Goal: Transaction & Acquisition: Purchase product/service

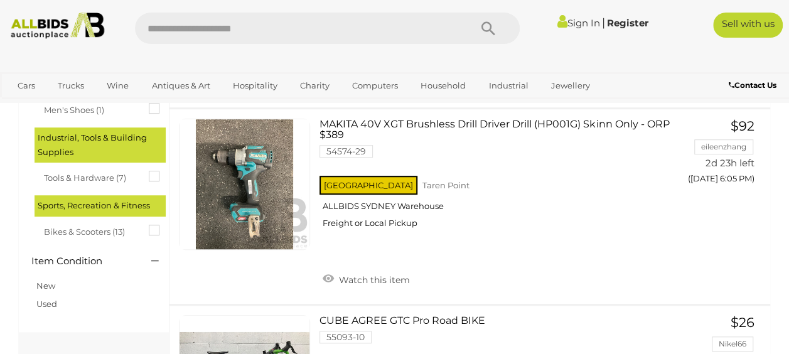
scroll to position [414, 0]
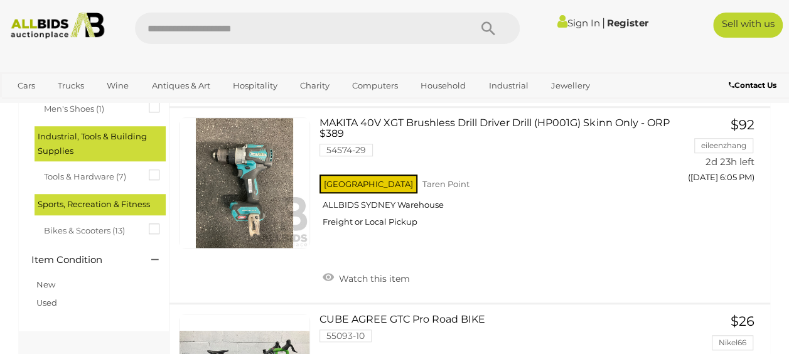
click at [122, 205] on div "Sports, Recreation & Fitness" at bounding box center [100, 204] width 131 height 21
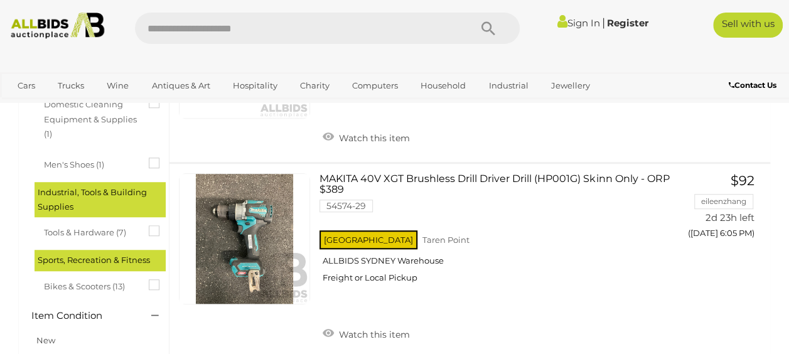
click at [117, 199] on div "Industrial, Tools & Building Supplies" at bounding box center [100, 200] width 131 height 36
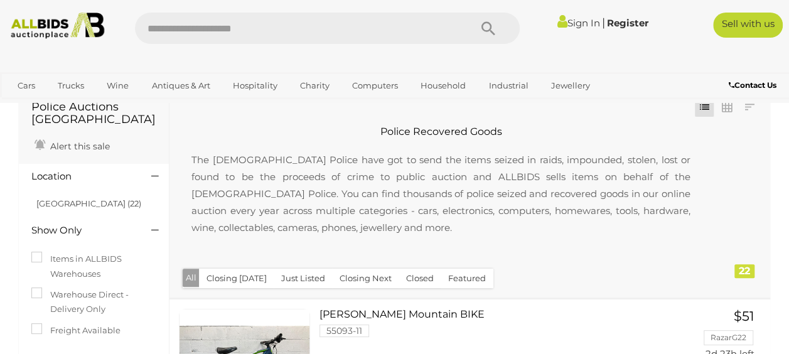
scroll to position [35, 0]
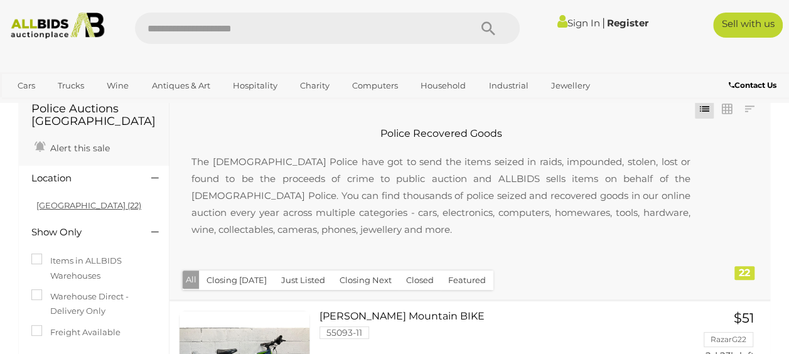
click at [65, 210] on link "NSW (22)" at bounding box center [88, 205] width 105 height 10
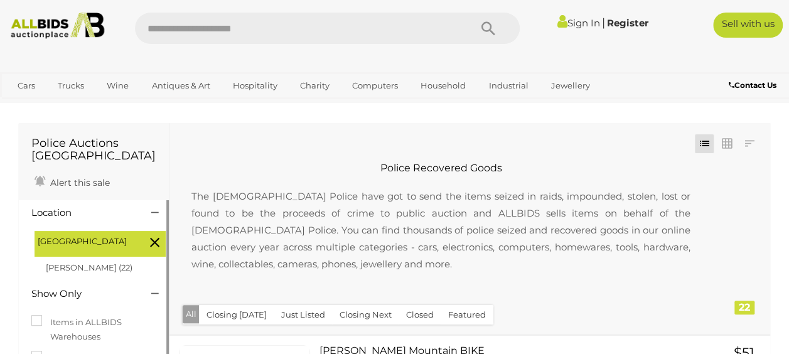
click at [152, 245] on icon at bounding box center [154, 242] width 9 height 16
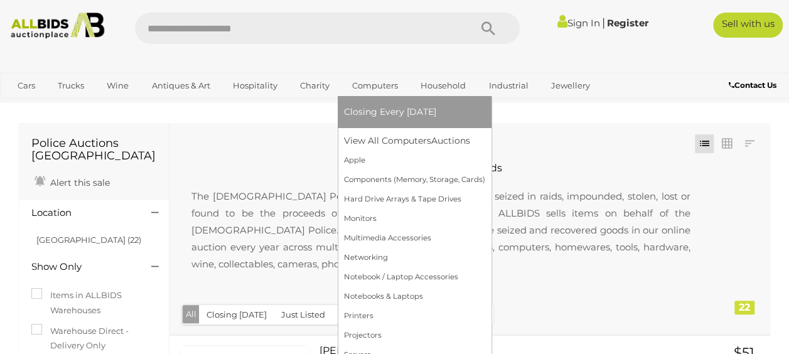
click at [387, 81] on link "Computers" at bounding box center [375, 85] width 62 height 21
click at [376, 84] on link "Computers" at bounding box center [375, 85] width 62 height 21
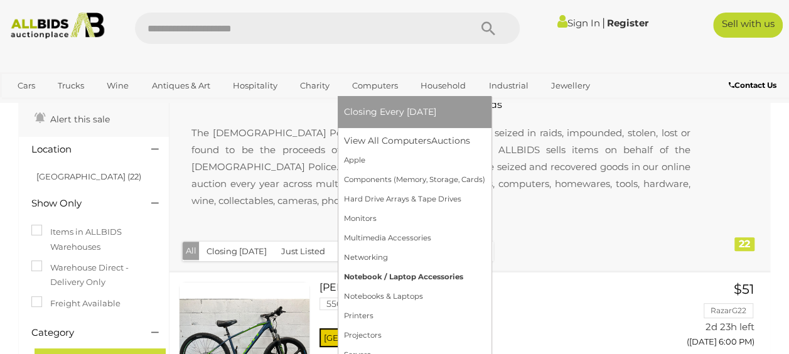
scroll to position [63, 0]
click at [399, 283] on link "Notebook / Laptop Accessories" at bounding box center [414, 276] width 141 height 19
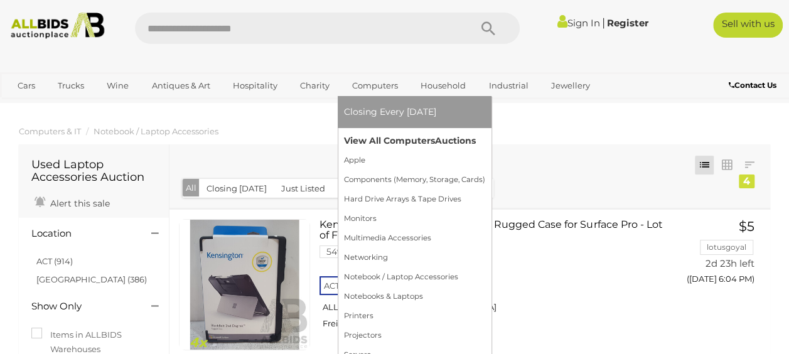
click at [392, 141] on link "View All Computers Auctions" at bounding box center [414, 140] width 141 height 19
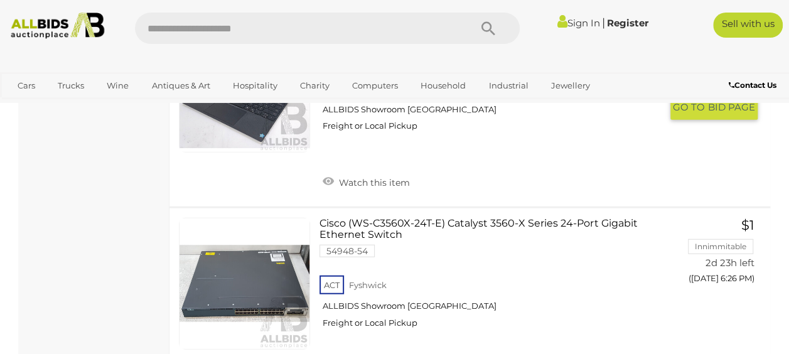
scroll to position [3817, 0]
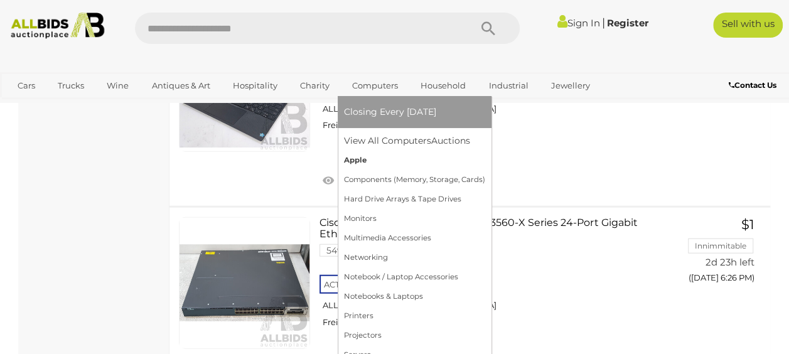
click at [367, 154] on link "Apple" at bounding box center [414, 160] width 141 height 19
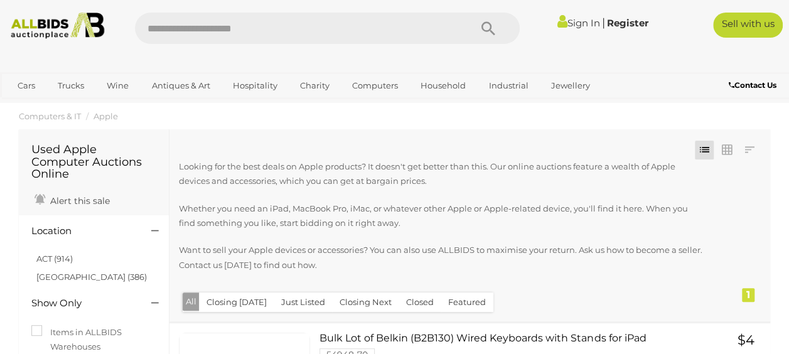
scroll to position [9, 0]
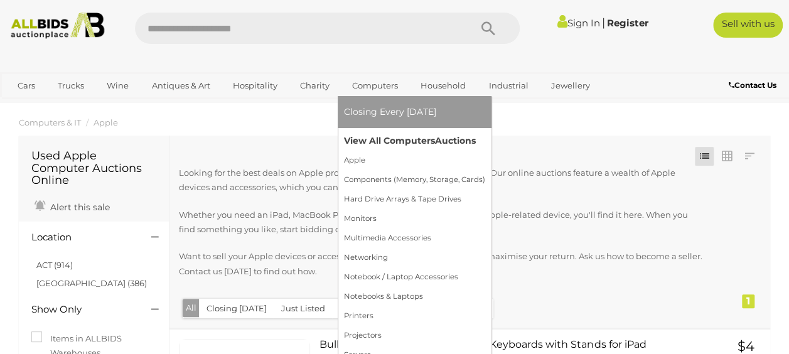
click at [380, 140] on link "View All Computers Auctions" at bounding box center [414, 140] width 141 height 19
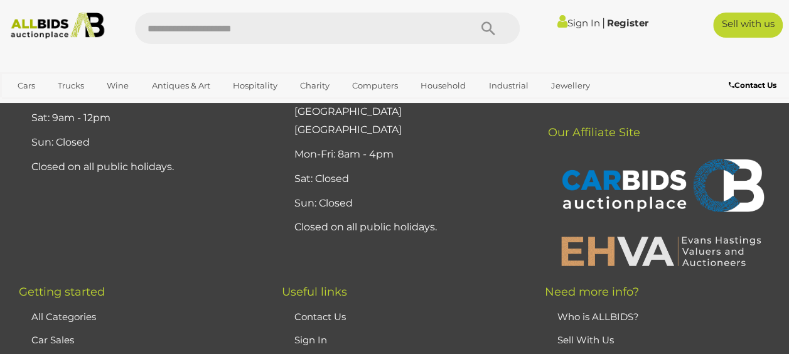
scroll to position [10107, 0]
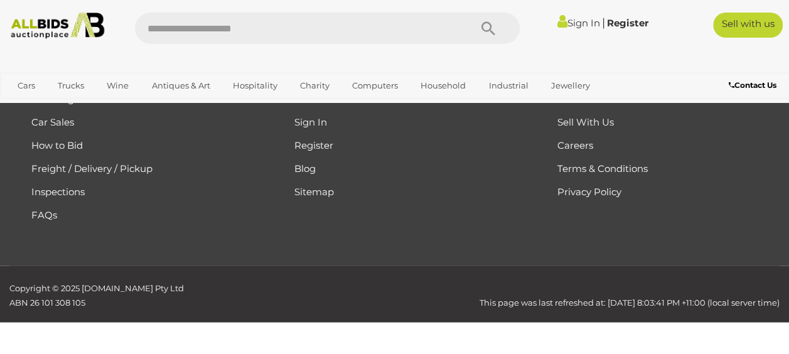
scroll to position [225, 0]
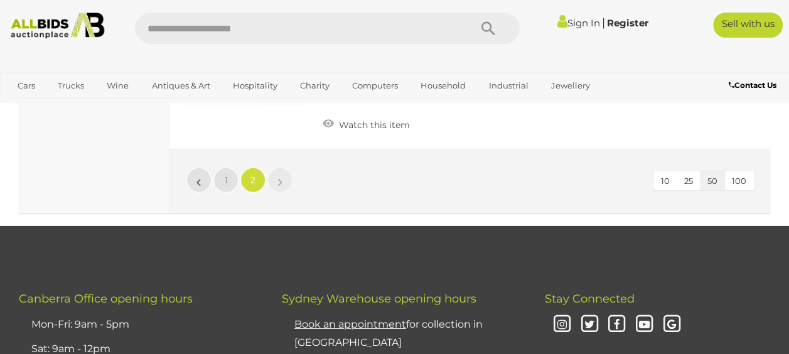
scroll to position [4257, 0]
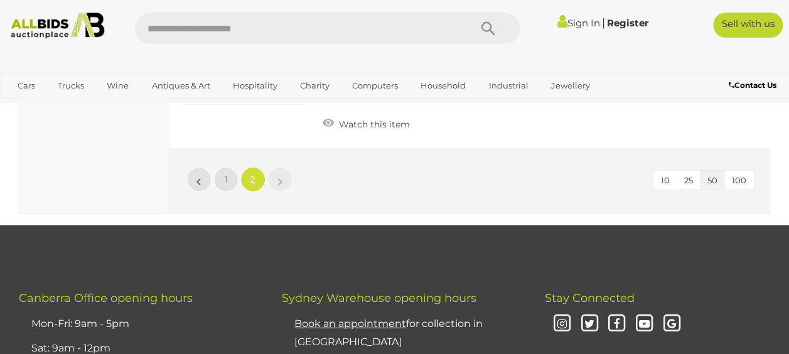
click at [283, 192] on link "»" at bounding box center [279, 179] width 25 height 25
click at [280, 192] on li "»" at bounding box center [280, 179] width 24 height 25
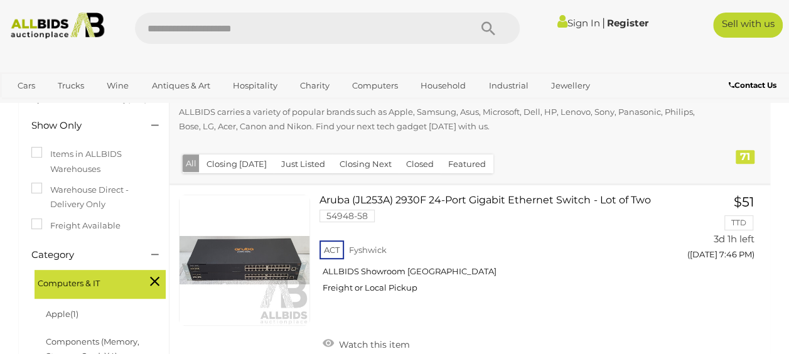
scroll to position [0, 0]
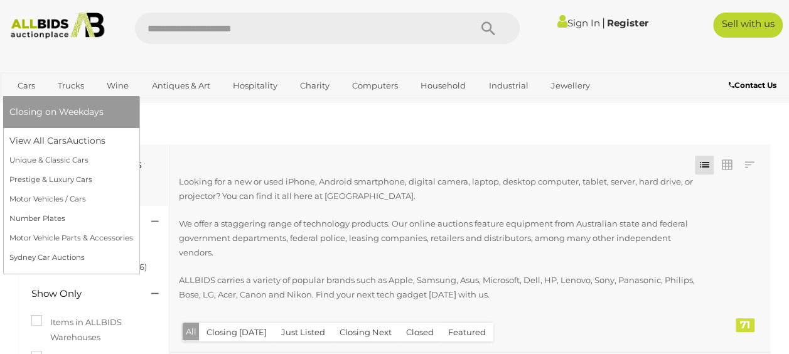
click at [31, 85] on link "Cars" at bounding box center [26, 85] width 34 height 21
click at [31, 138] on link "View All Cars Auctions" at bounding box center [71, 140] width 124 height 19
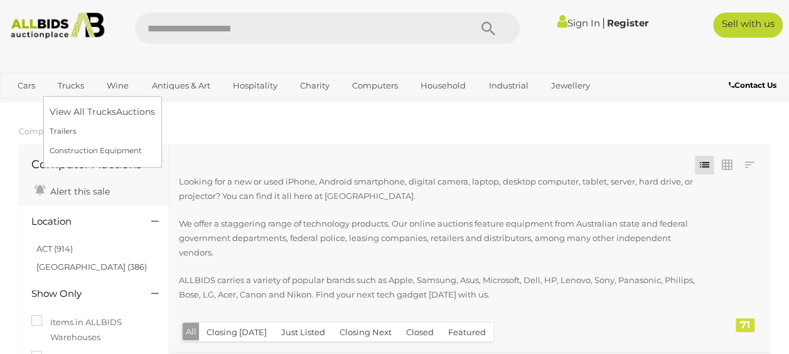
click at [69, 93] on link "Trucks" at bounding box center [71, 85] width 43 height 21
click at [63, 120] on link "View All Trucks Auctions" at bounding box center [105, 111] width 111 height 19
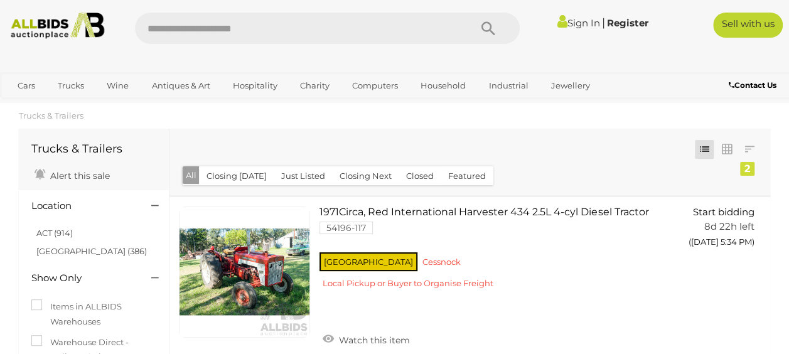
scroll to position [15, 0]
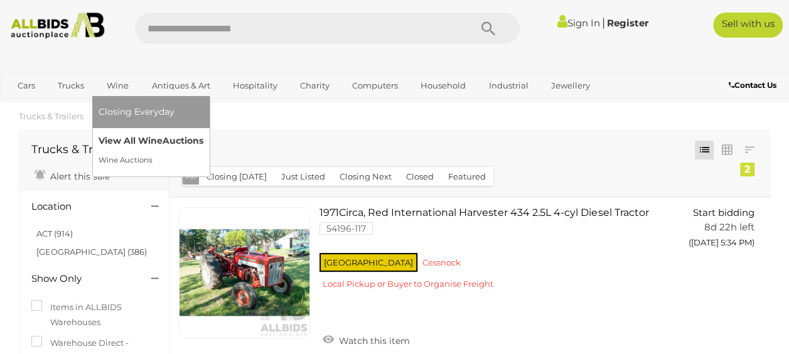
click at [127, 137] on link "View All Wine Auctions" at bounding box center [151, 140] width 105 height 19
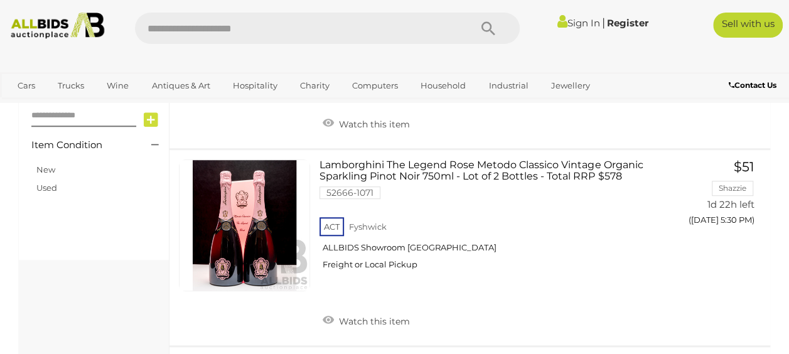
scroll to position [395, 0]
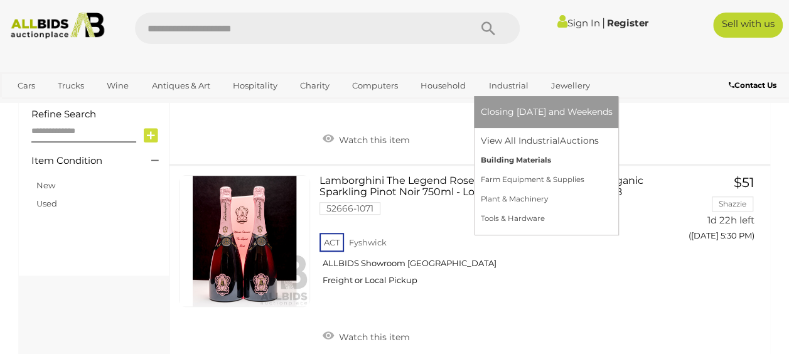
click at [524, 160] on link "Building Materials" at bounding box center [546, 160] width 132 height 19
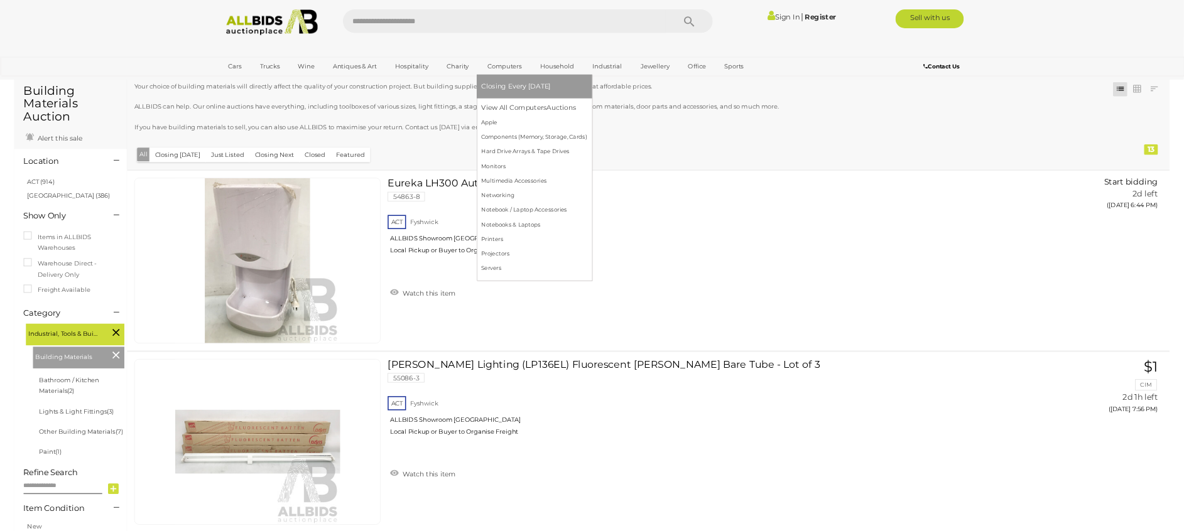
scroll to position [47, 0]
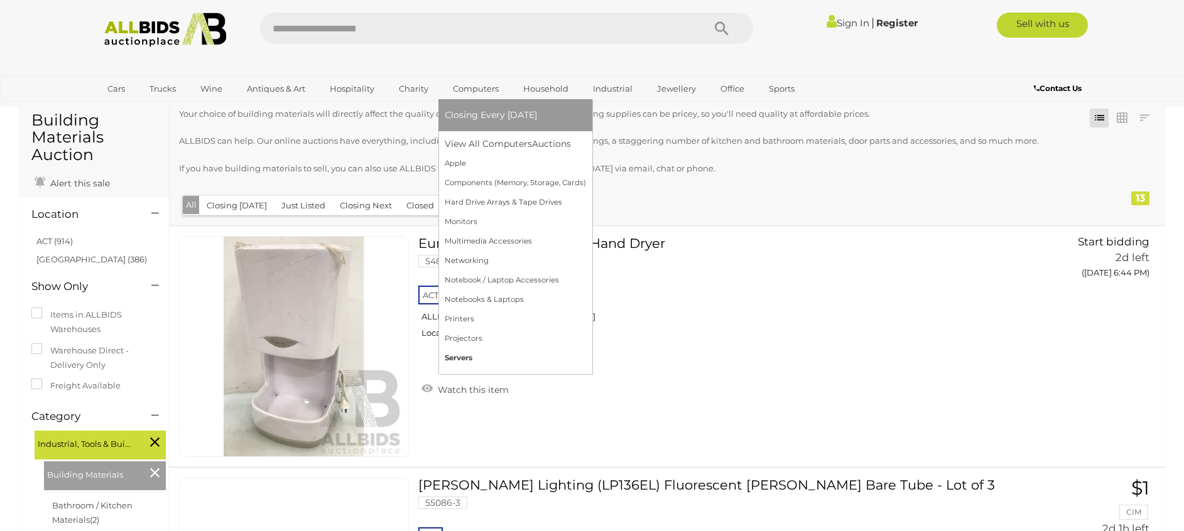
click at [461, 353] on link "Servers" at bounding box center [515, 357] width 141 height 19
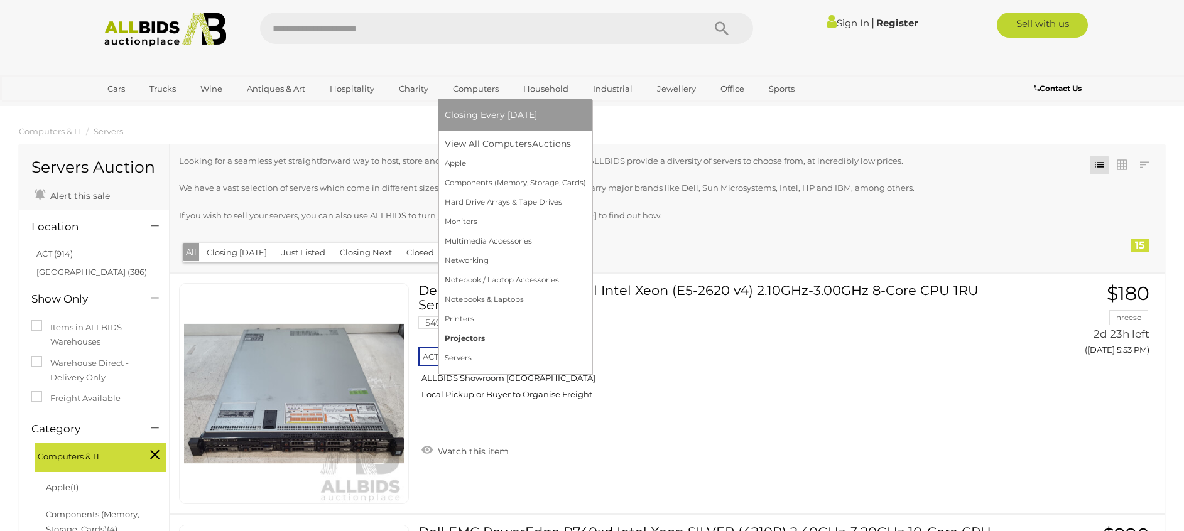
click at [484, 334] on link "Projectors" at bounding box center [515, 338] width 141 height 19
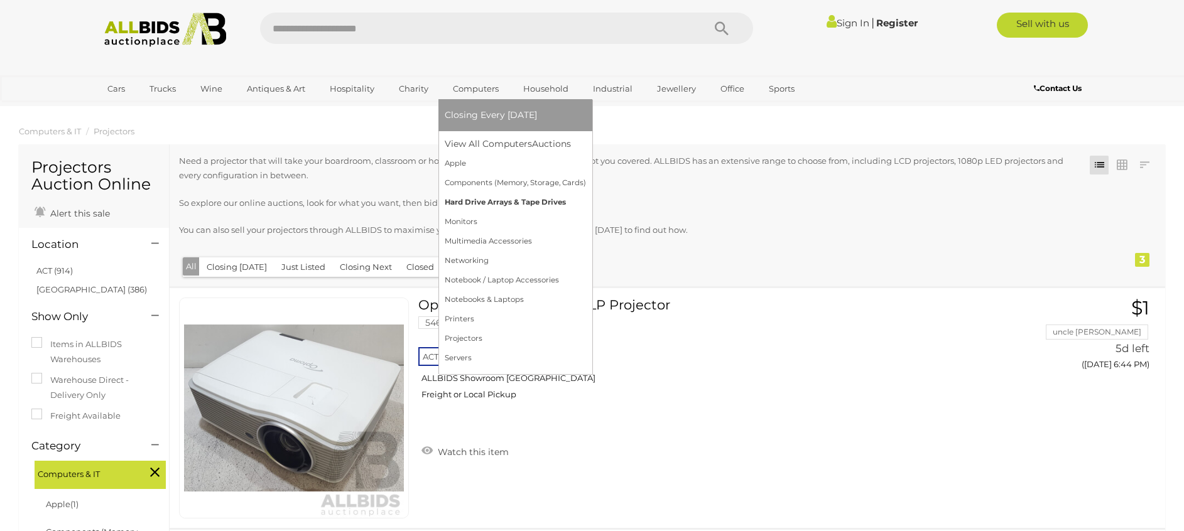
click at [492, 208] on link "Hard Drive Arrays & Tape Drives" at bounding box center [515, 202] width 141 height 19
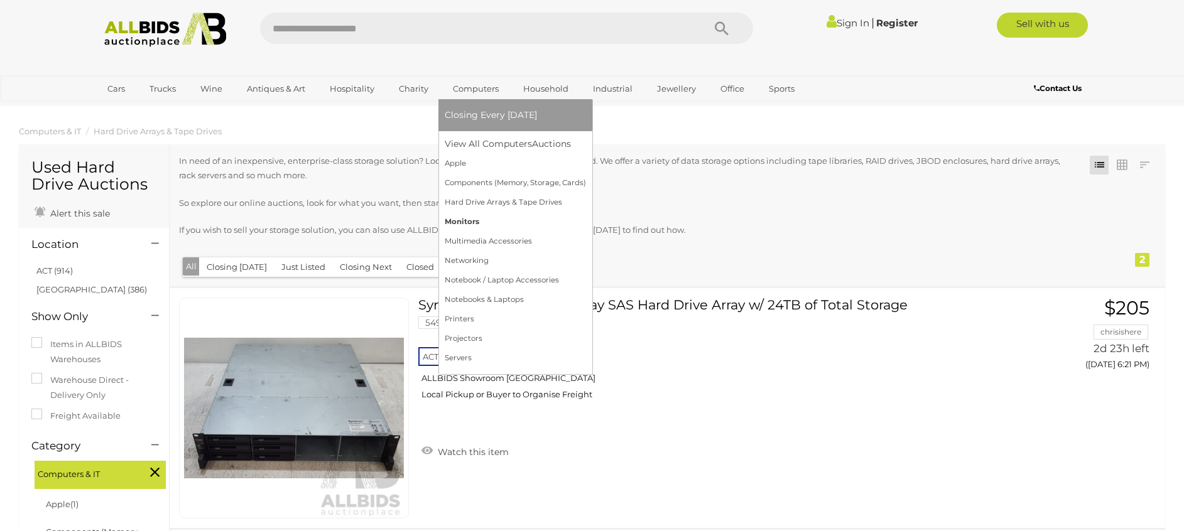
click at [469, 226] on link "Monitors" at bounding box center [515, 221] width 141 height 19
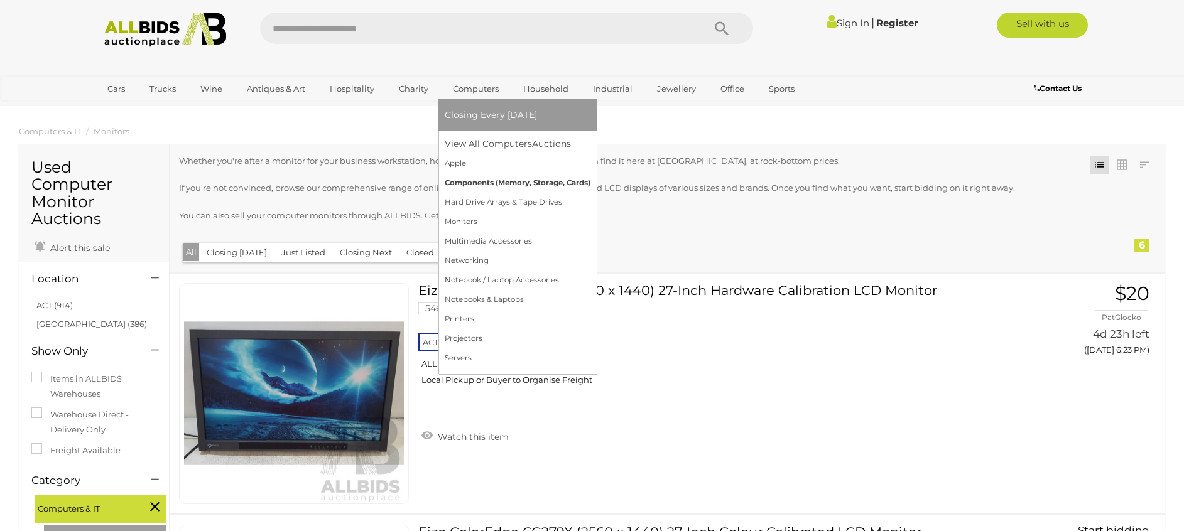
click at [488, 185] on link "Components (Memory, Storage, Cards)" at bounding box center [518, 182] width 146 height 19
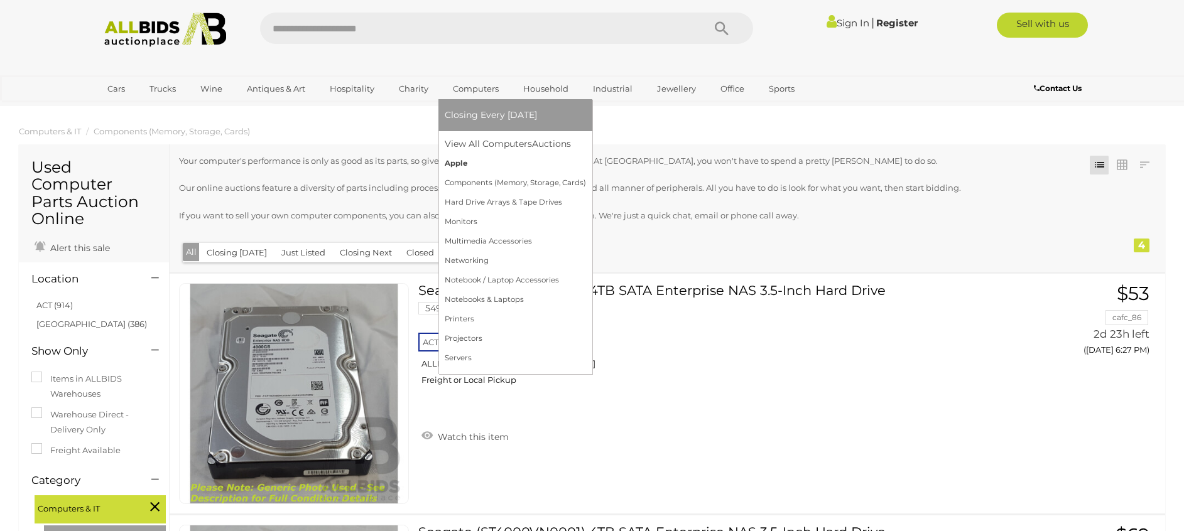
click at [468, 164] on link "Apple" at bounding box center [515, 163] width 141 height 19
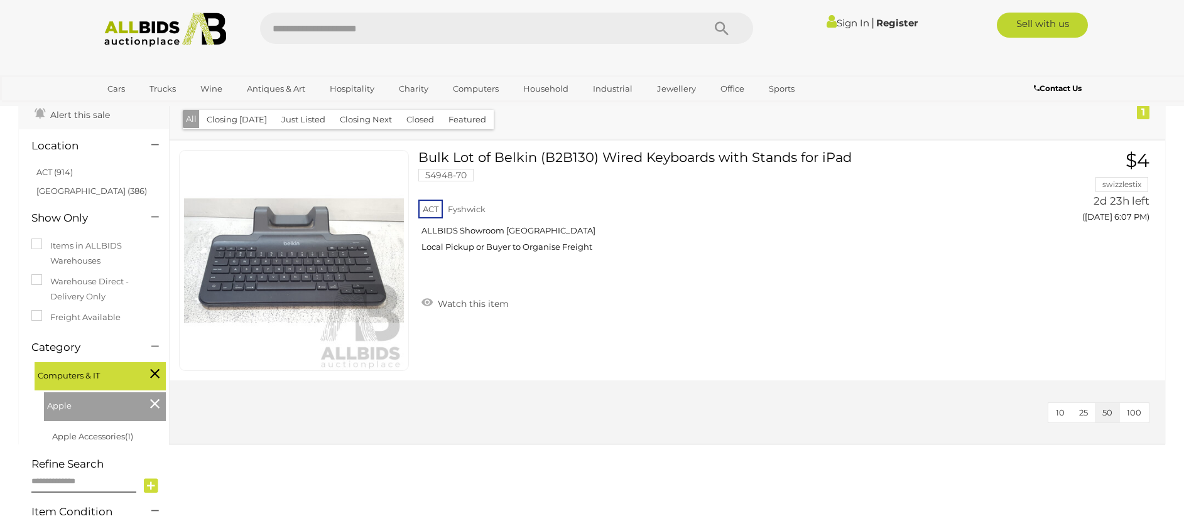
scroll to position [132, 0]
click at [156, 372] on icon at bounding box center [154, 374] width 9 height 16
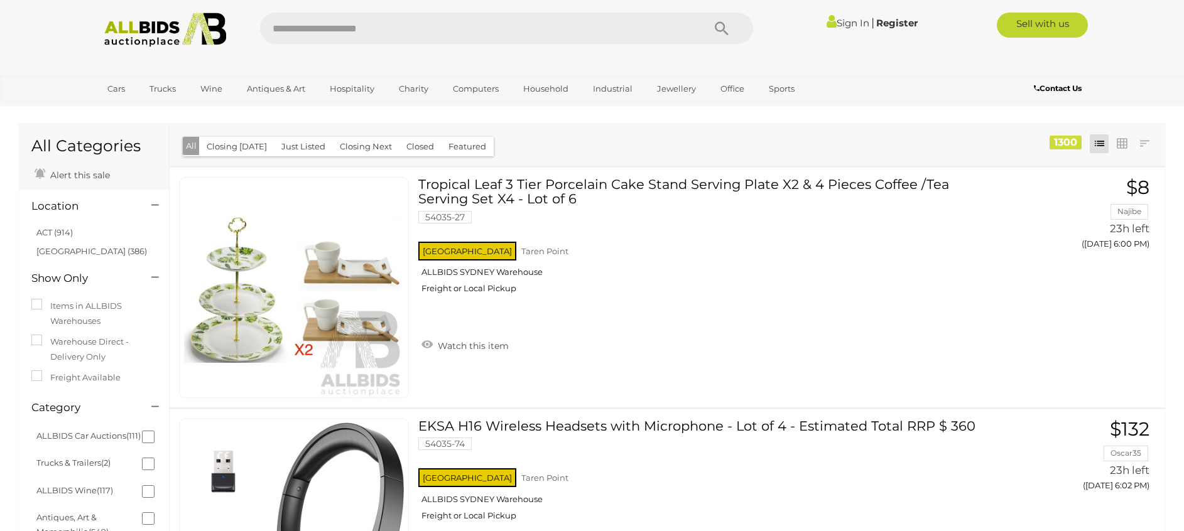
click at [191, 28] on img at bounding box center [165, 30] width 136 height 35
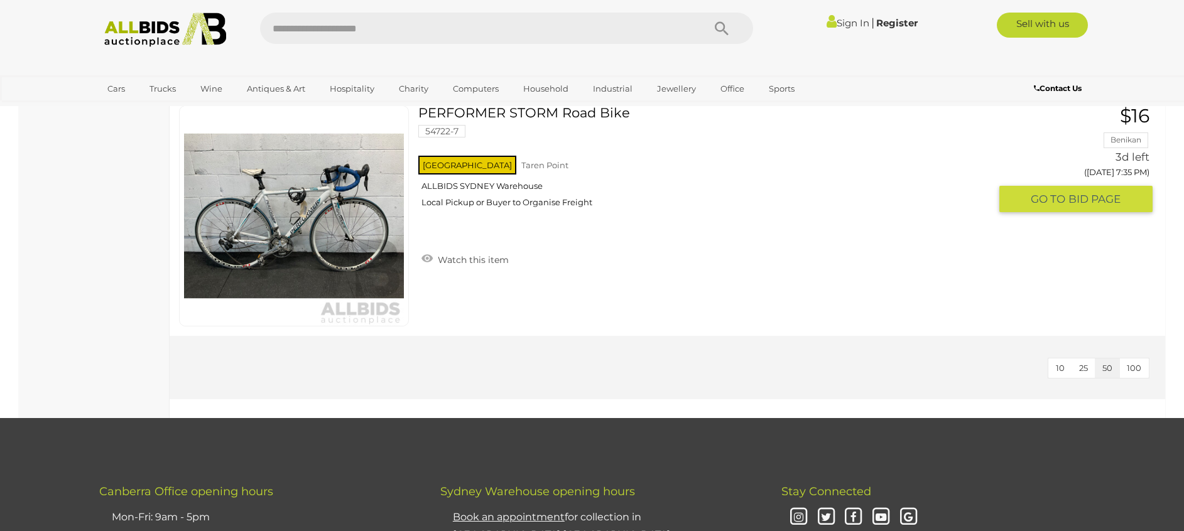
scroll to position [5266, 0]
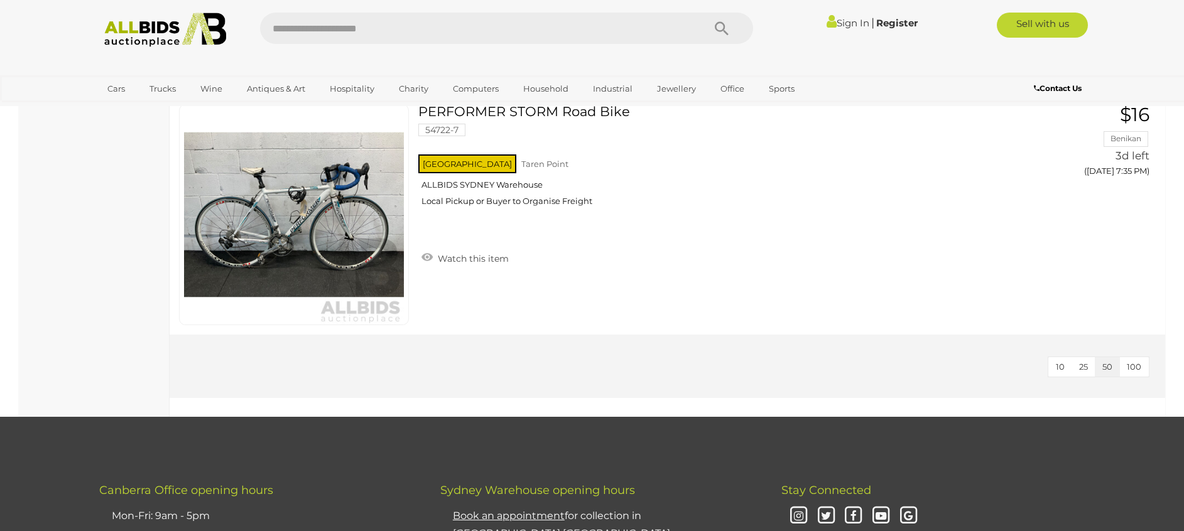
click at [1058, 366] on span "10" at bounding box center [1059, 367] width 9 height 10
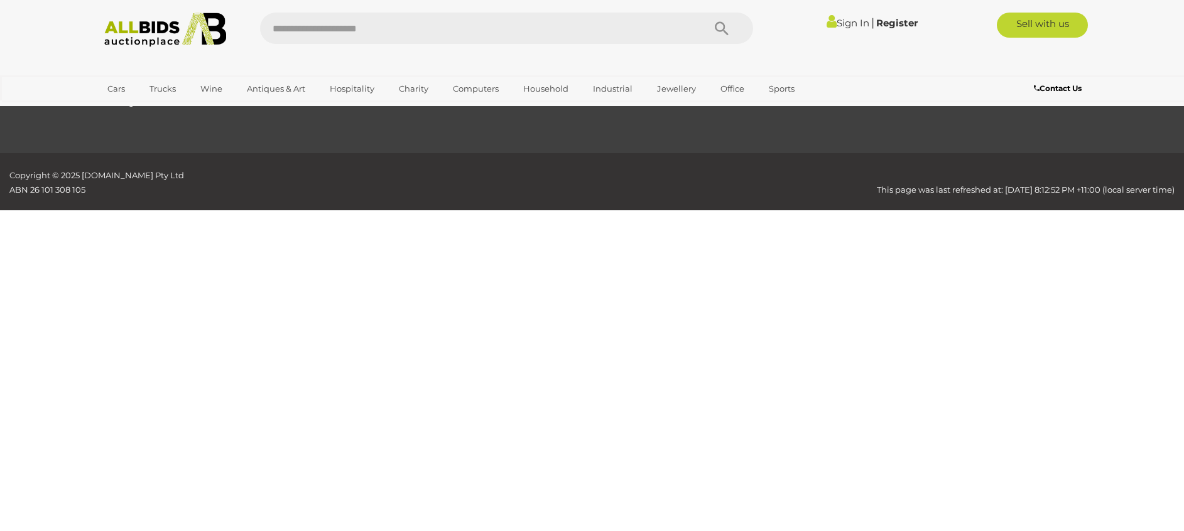
scroll to position [157, 0]
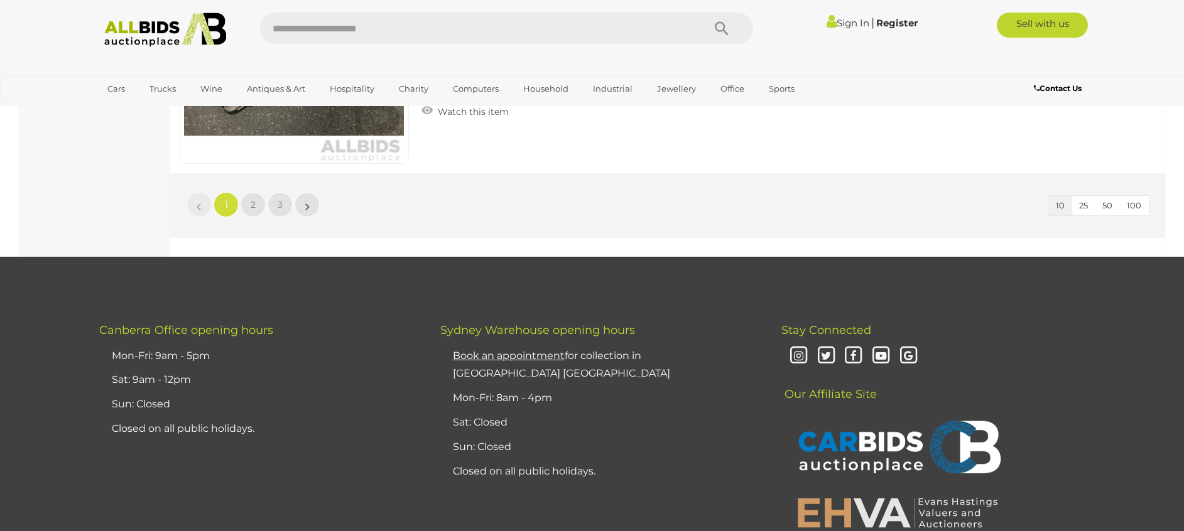
scroll to position [2429, 0]
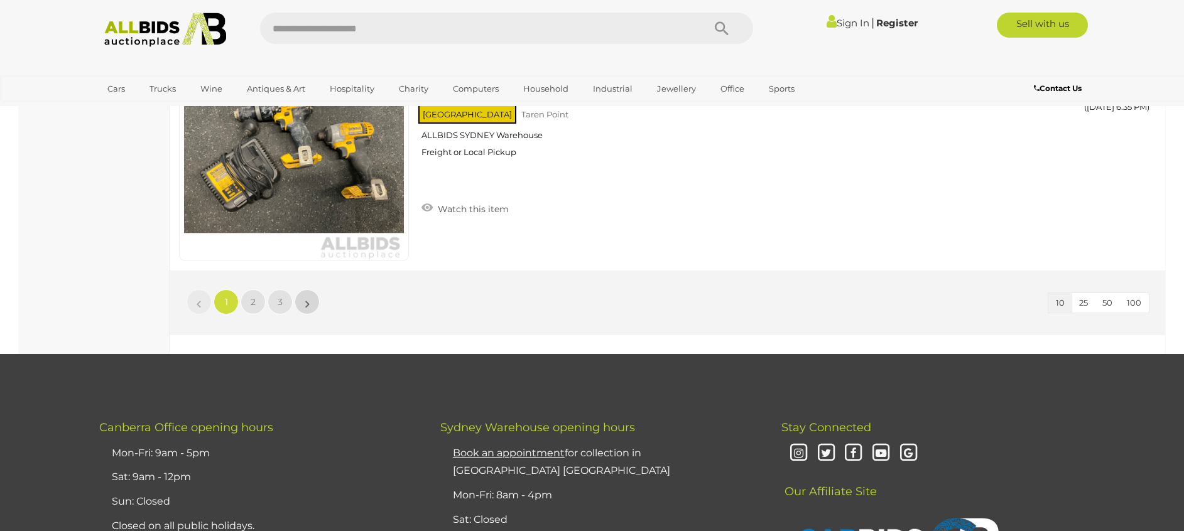
click at [311, 307] on link "»" at bounding box center [306, 301] width 25 height 25
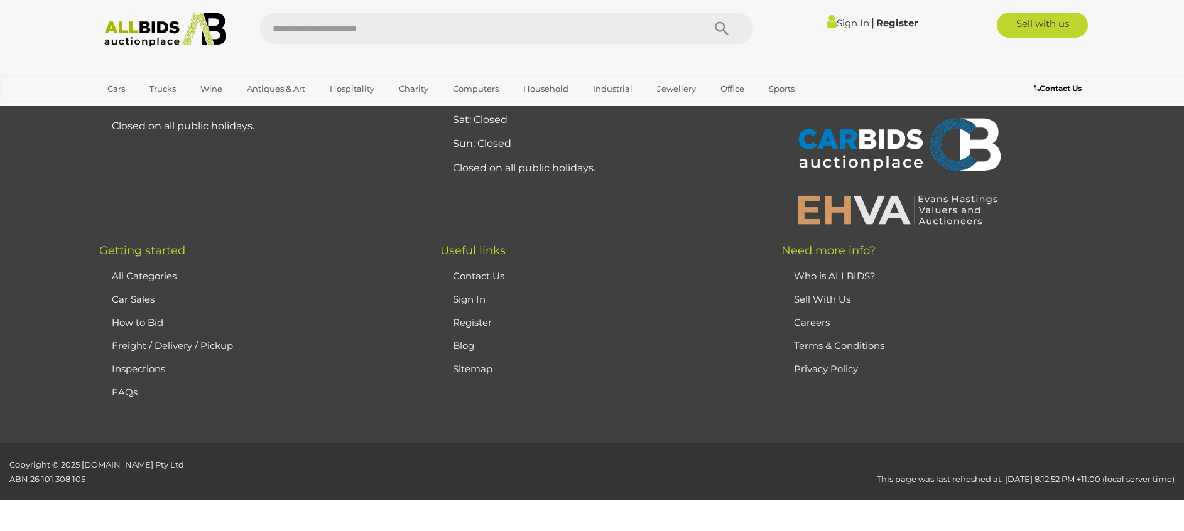
scroll to position [157, 0]
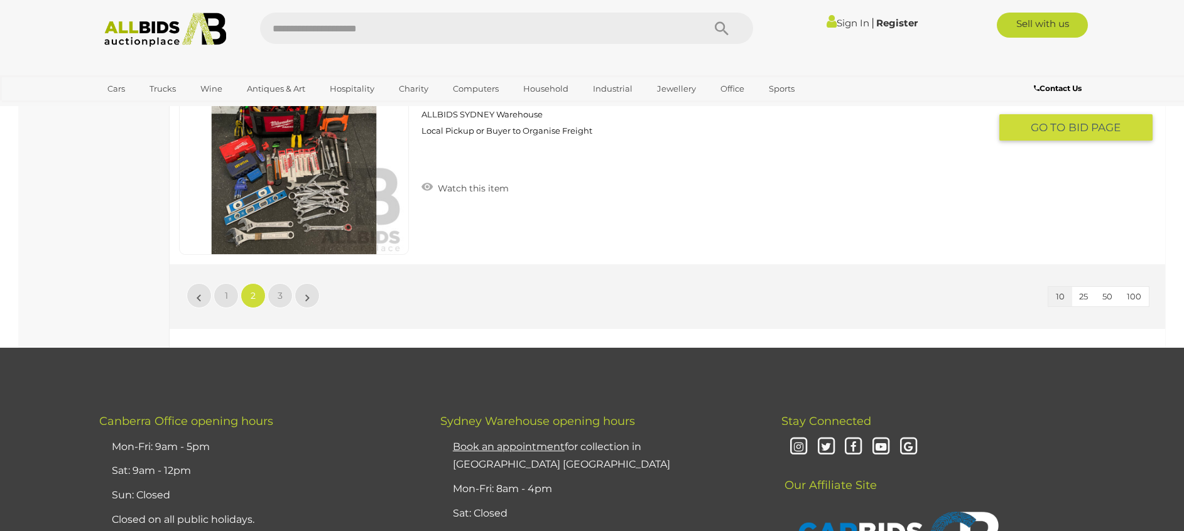
scroll to position [2443, 0]
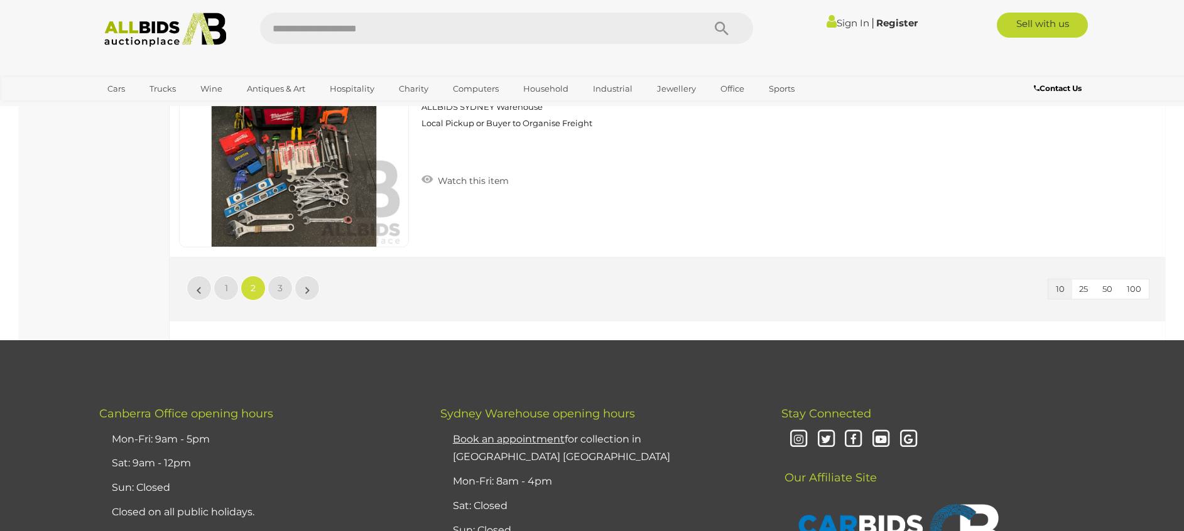
click at [308, 292] on li "»" at bounding box center [307, 288] width 24 height 25
click at [1135, 288] on span "100" at bounding box center [1133, 289] width 14 height 10
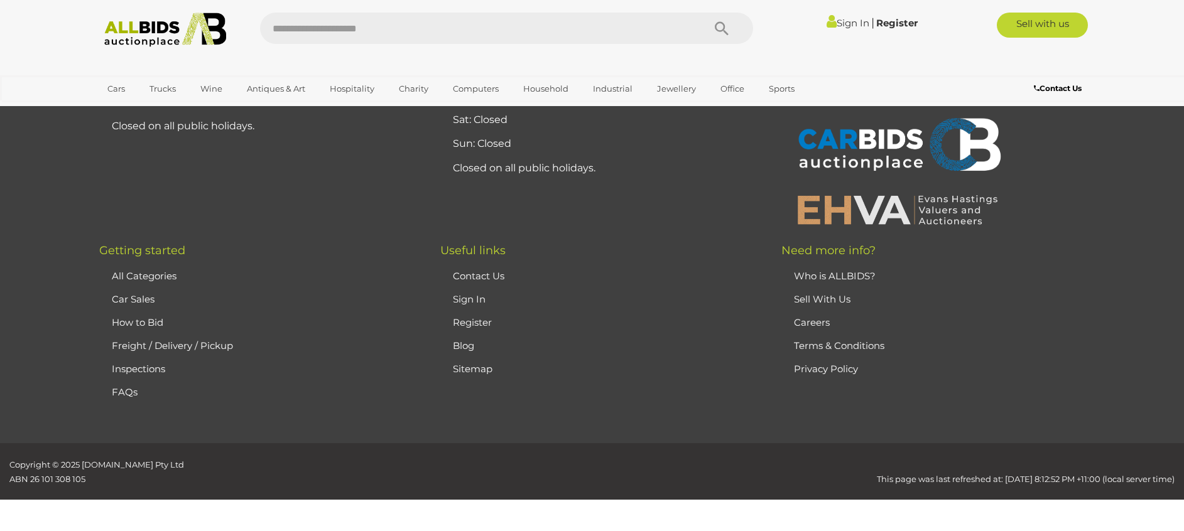
scroll to position [157, 0]
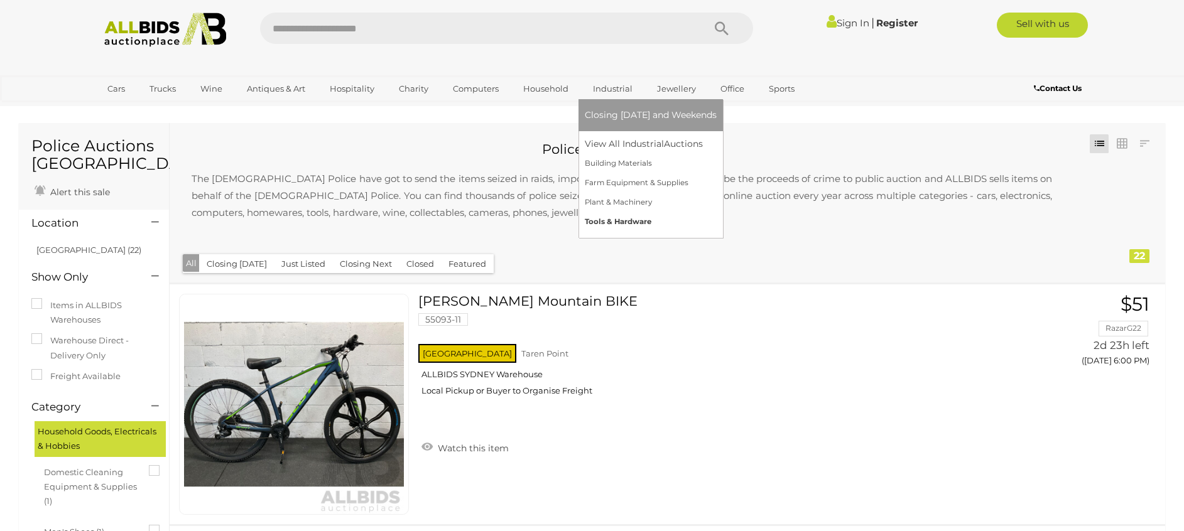
click at [613, 218] on link "Tools & Hardware" at bounding box center [651, 221] width 132 height 19
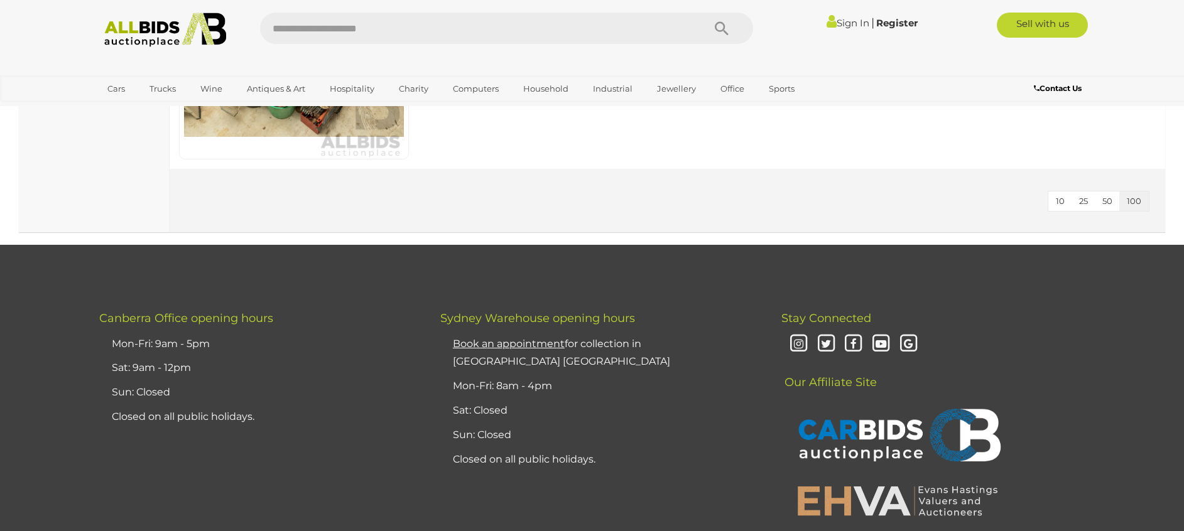
scroll to position [5436, 0]
